Goal: Task Accomplishment & Management: Complete application form

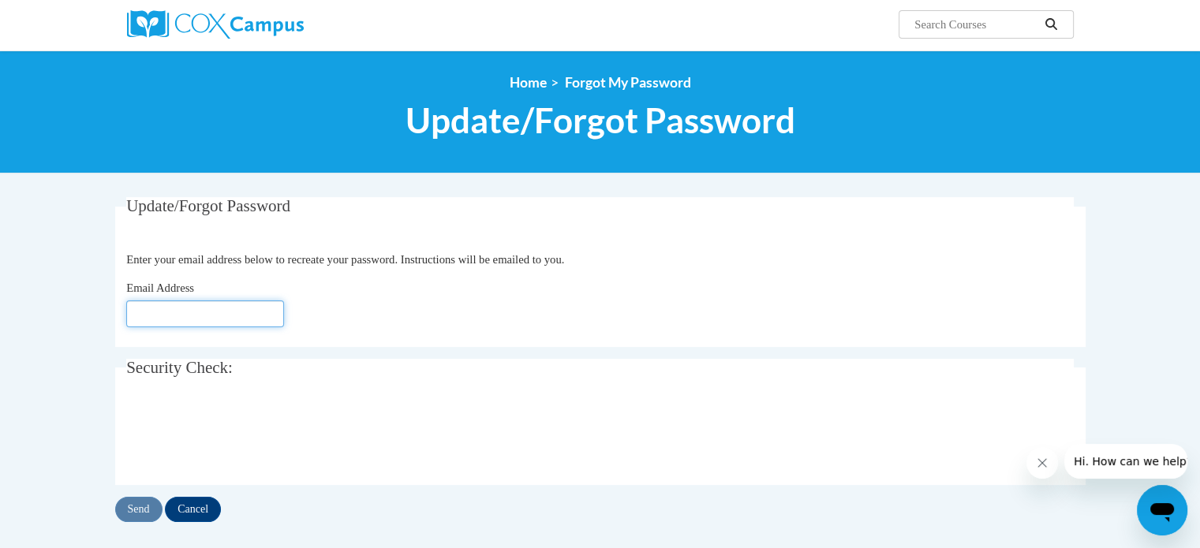
click at [218, 302] on input "Email Address" at bounding box center [205, 313] width 158 height 27
type input "[PERSON_NAME][EMAIL_ADDRESS][DOMAIN_NAME]"
click at [139, 506] on input "Send" at bounding box center [138, 509] width 47 height 25
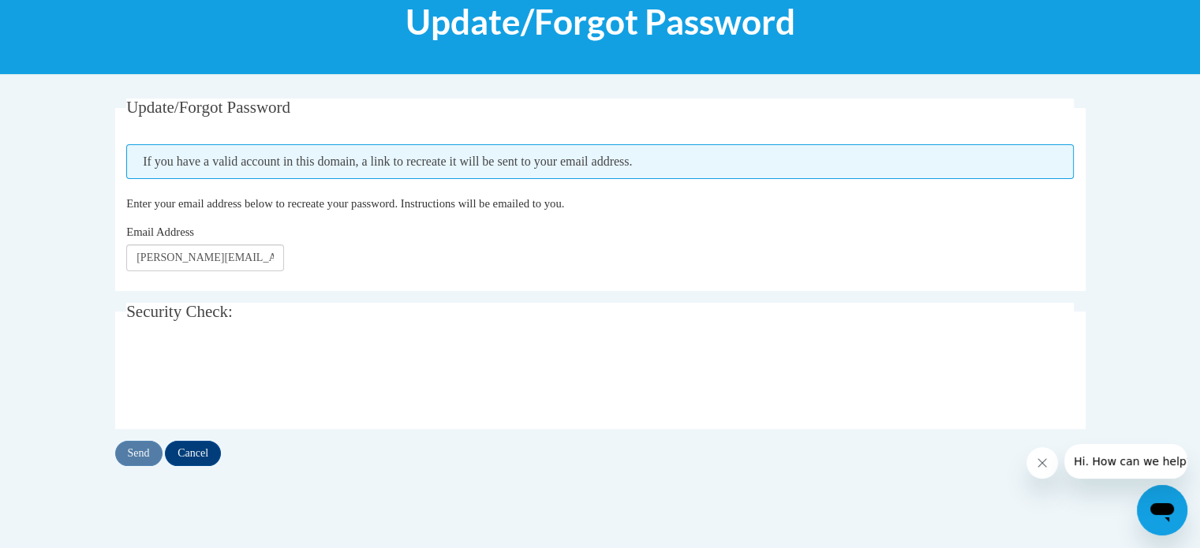
scroll to position [218, 0]
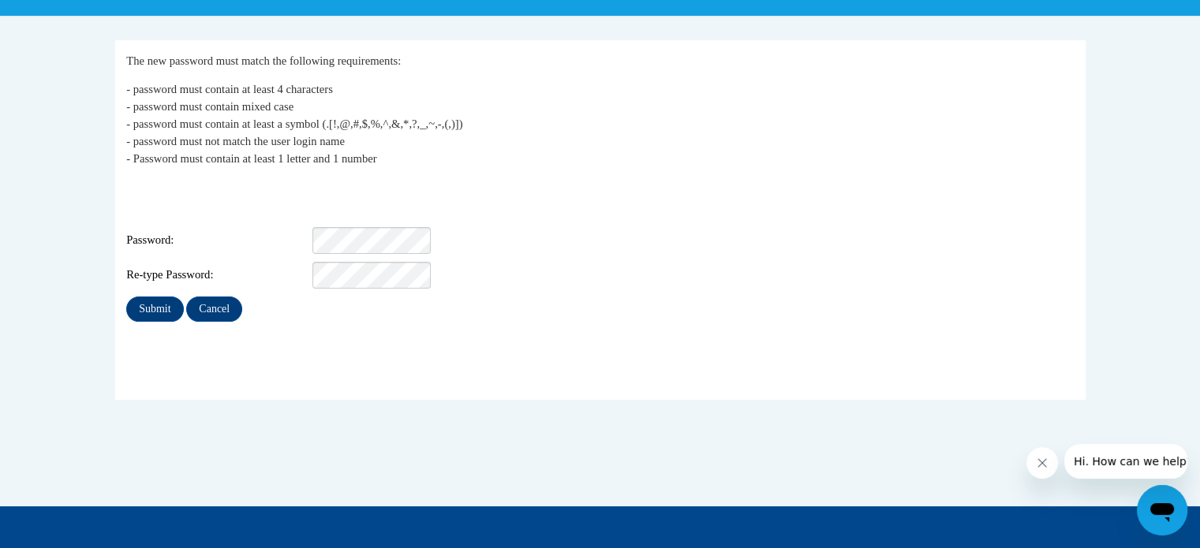
scroll to position [277, 0]
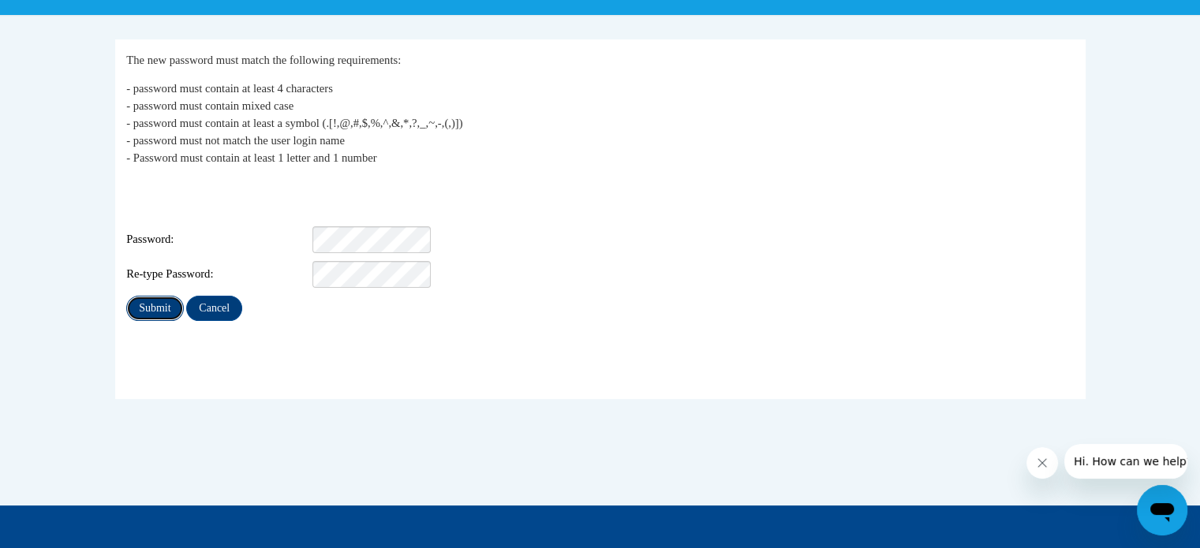
click at [155, 296] on input "Submit" at bounding box center [154, 308] width 57 height 25
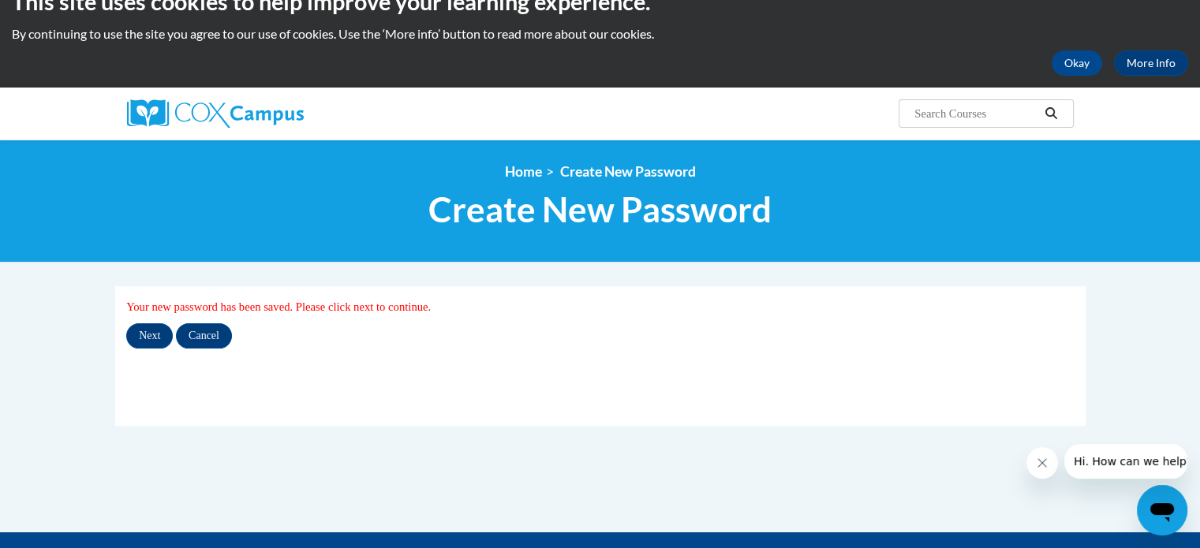
scroll to position [31, 0]
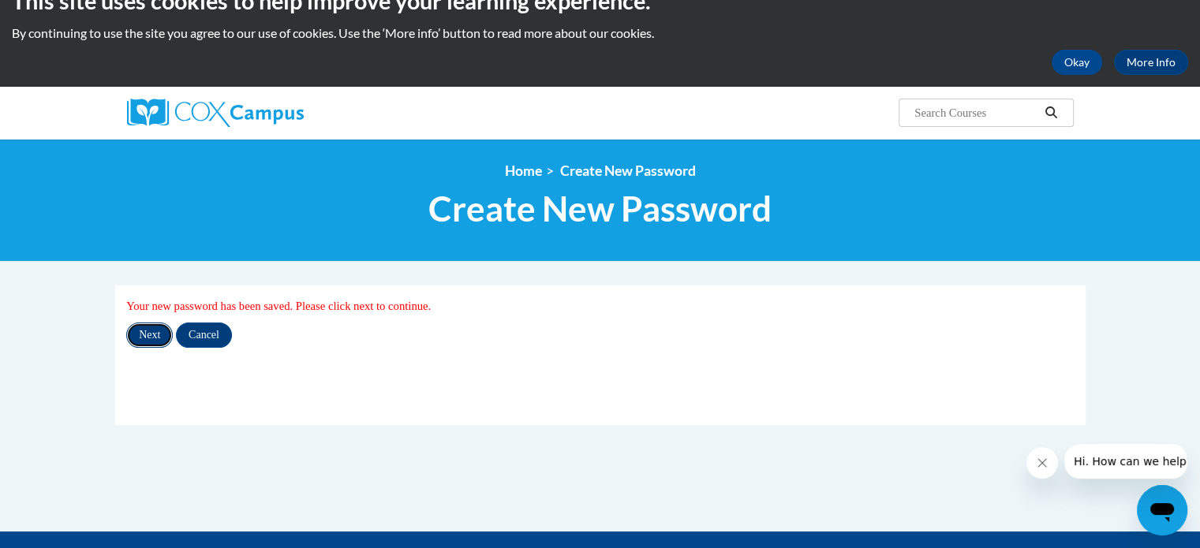
click at [148, 333] on input "Next" at bounding box center [149, 335] width 47 height 25
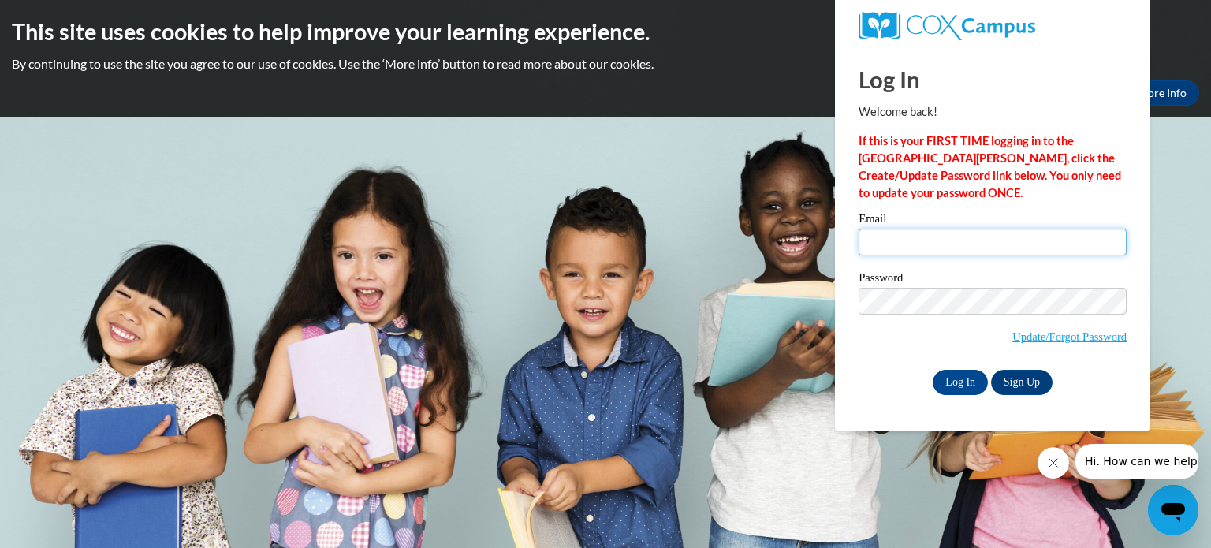
click at [924, 242] on input "Email" at bounding box center [993, 242] width 268 height 27
type input "lynn.n.heasley@gmail.com"
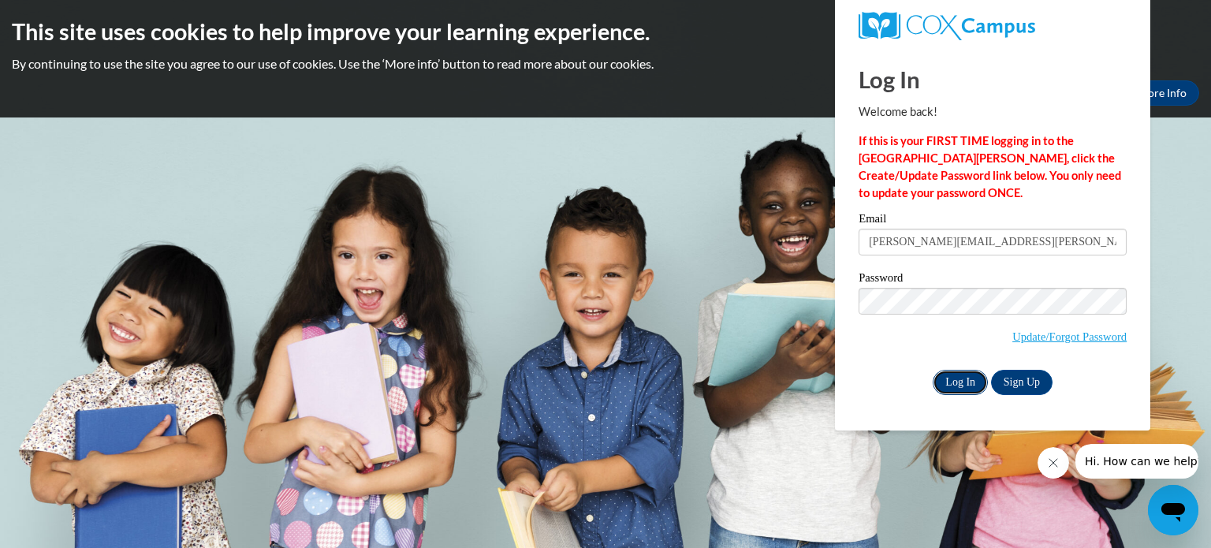
click at [945, 383] on input "Log In" at bounding box center [960, 382] width 55 height 25
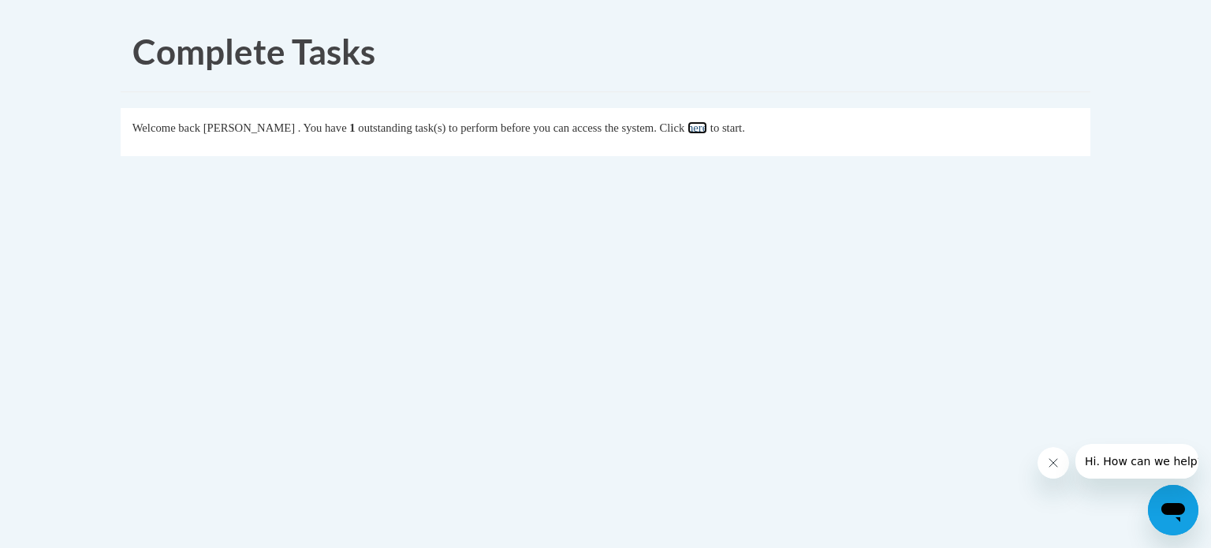
click at [707, 129] on link "here" at bounding box center [698, 127] width 20 height 13
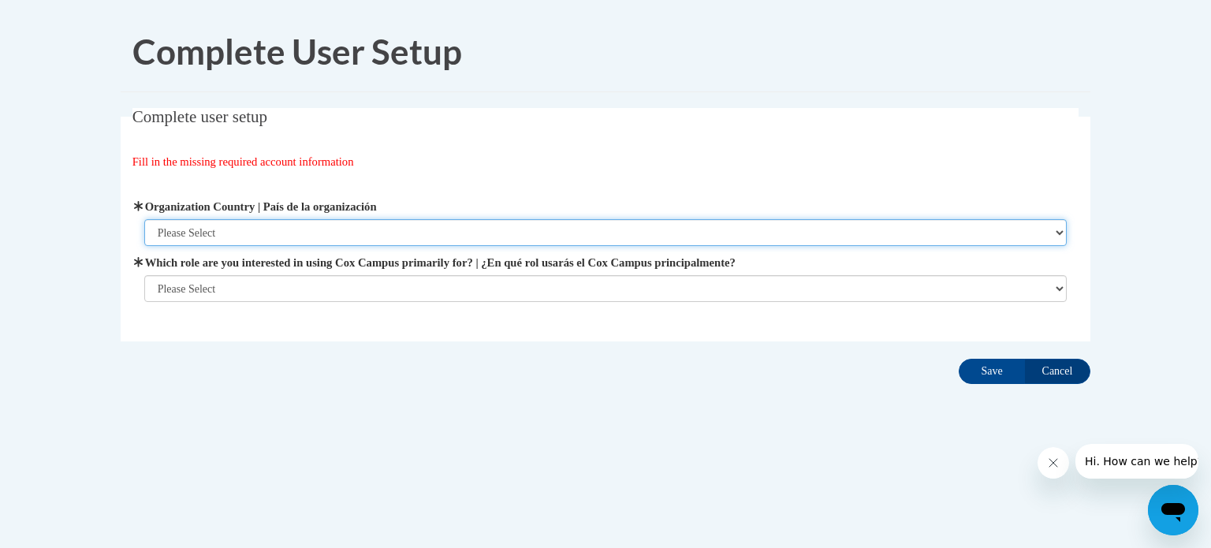
click at [230, 241] on select "Please Select United States | Estados Unidos Outside of the United States | Fue…" at bounding box center [606, 232] width 924 height 27
select select "ad49bcad-a171-4b2e-b99c-48b446064914"
click at [144, 219] on select "Please Select United States | Estados Unidos Outside of the United States | Fue…" at bounding box center [606, 232] width 924 height 27
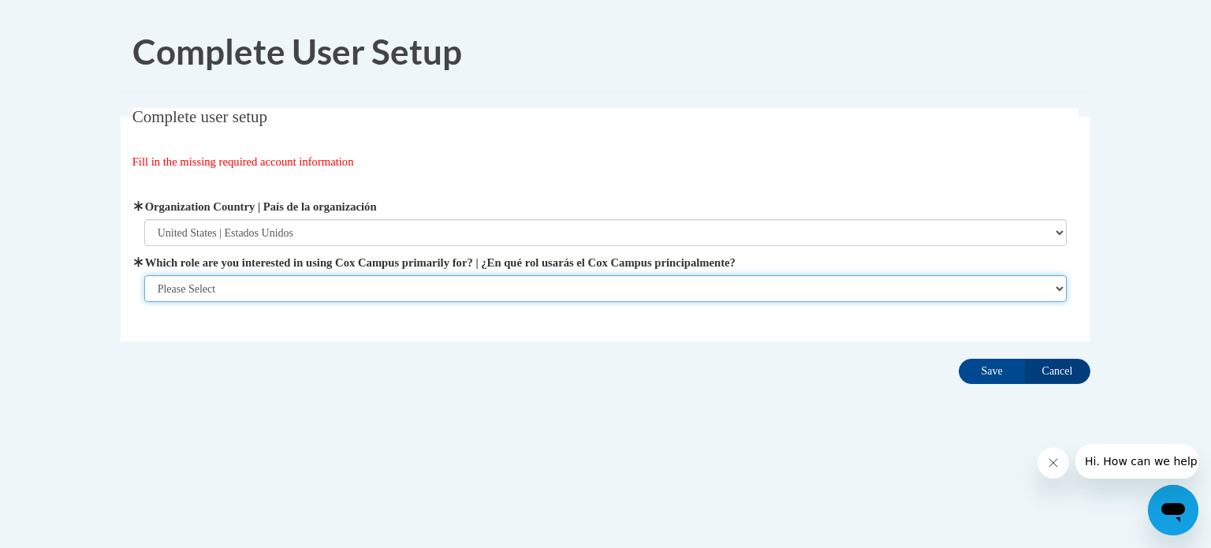
click at [240, 293] on select "Please Select College/University | Colegio/Universidad Community/Nonprofit Part…" at bounding box center [606, 288] width 924 height 27
select select "49058d88-fc43-4af8-93ac-fa8ced758464"
click at [144, 302] on select "Please Select College/University | Colegio/Universidad Community/Nonprofit Part…" at bounding box center [606, 288] width 924 height 27
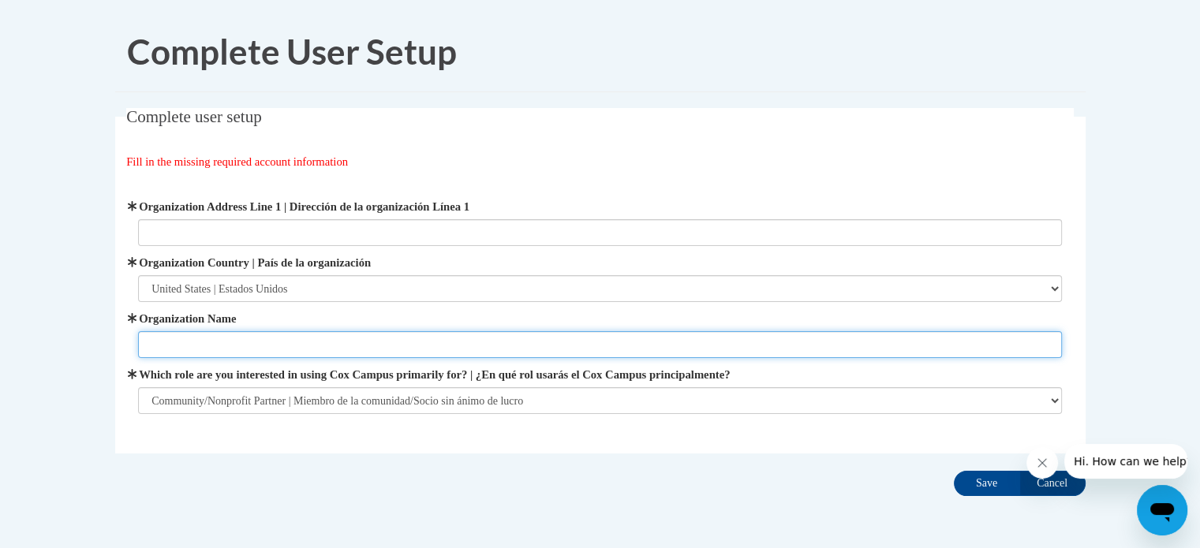
click at [216, 341] on input "Organization Name" at bounding box center [600, 344] width 924 height 27
type input "Sound Literacy & Academic Coaching"
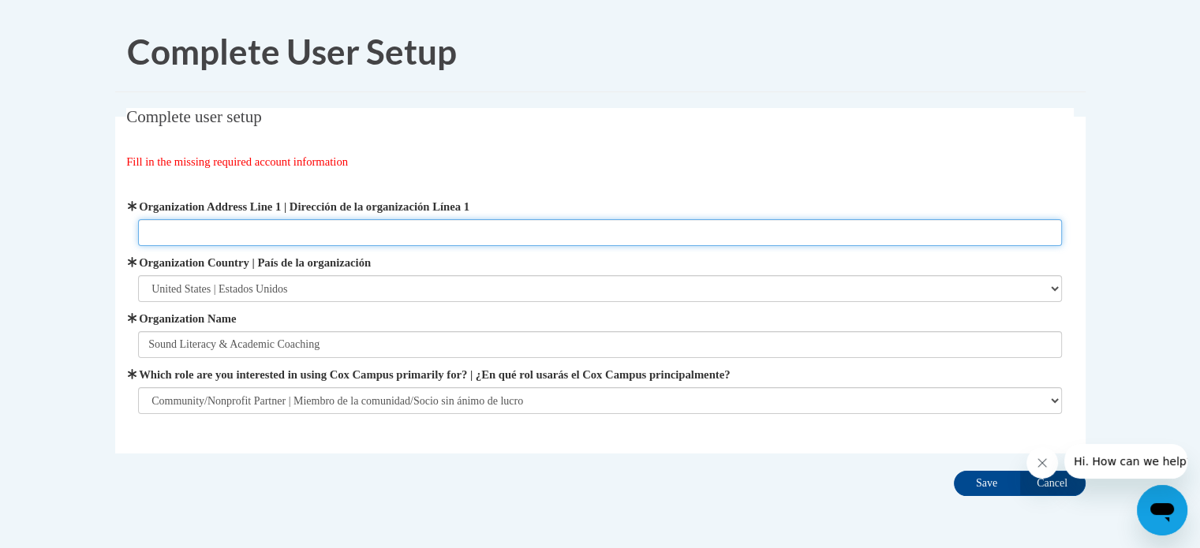
type input "PO Box 4"
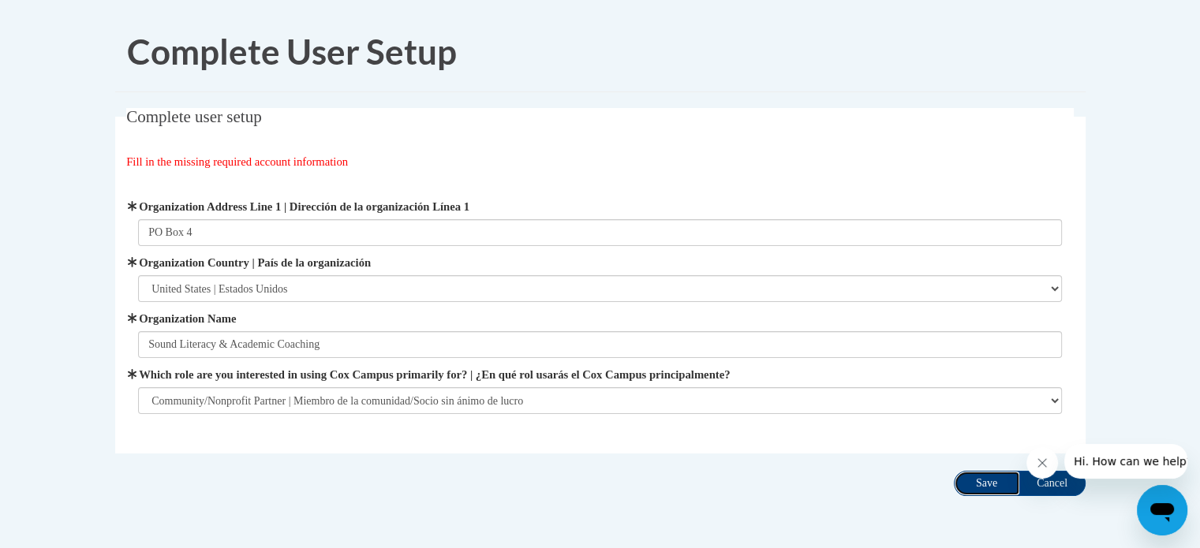
click at [987, 476] on input "Save" at bounding box center [986, 483] width 66 height 25
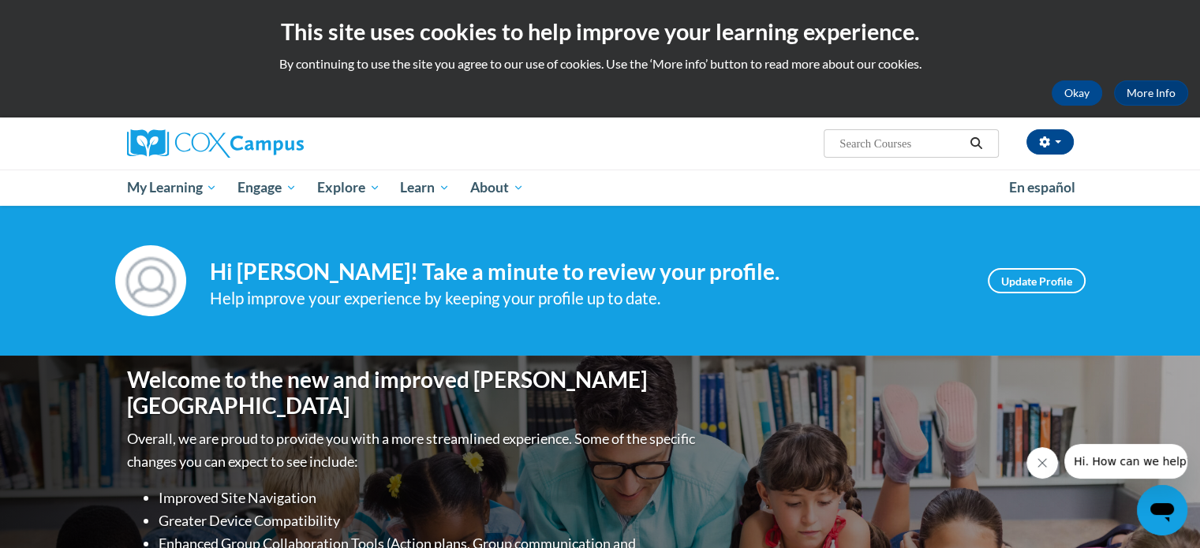
scroll to position [2, 0]
